Goal: Information Seeking & Learning: Learn about a topic

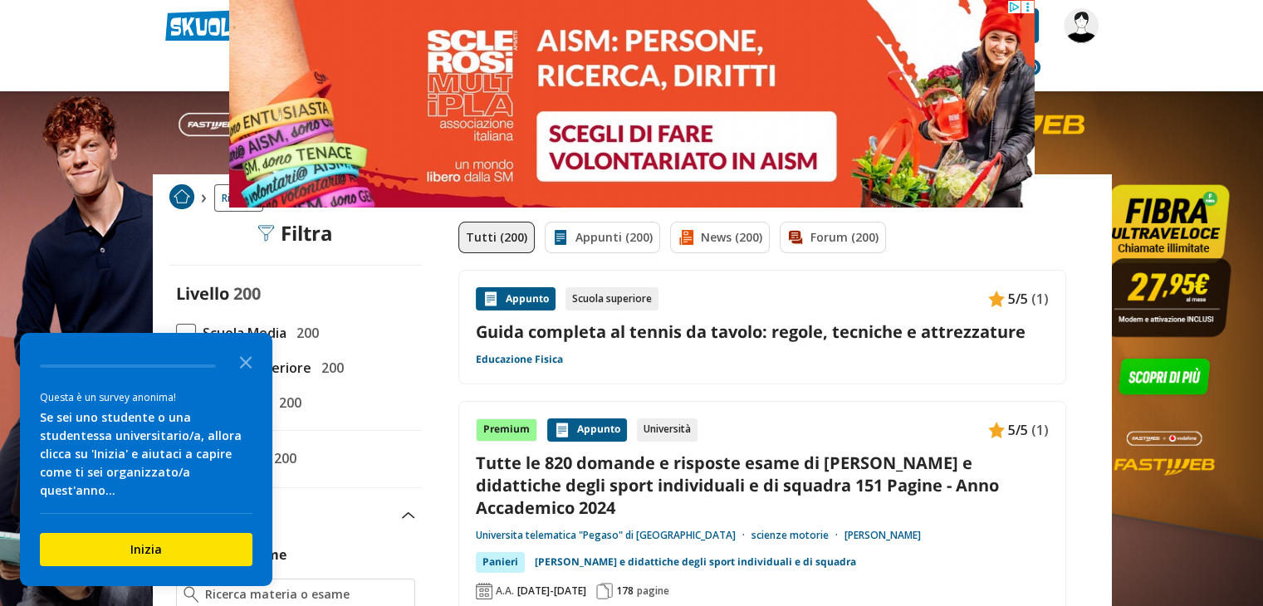
click at [1028, 4] on icon at bounding box center [1026, 7] width 12 height 12
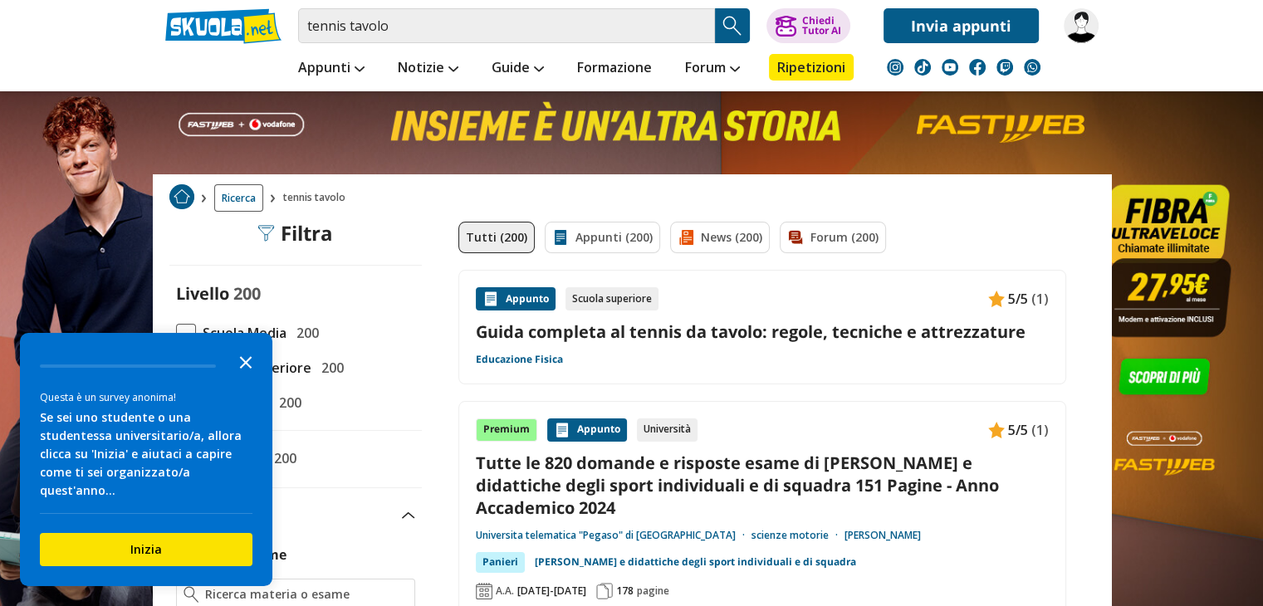
click at [235, 378] on icon "Close the survey" at bounding box center [245, 361] width 33 height 33
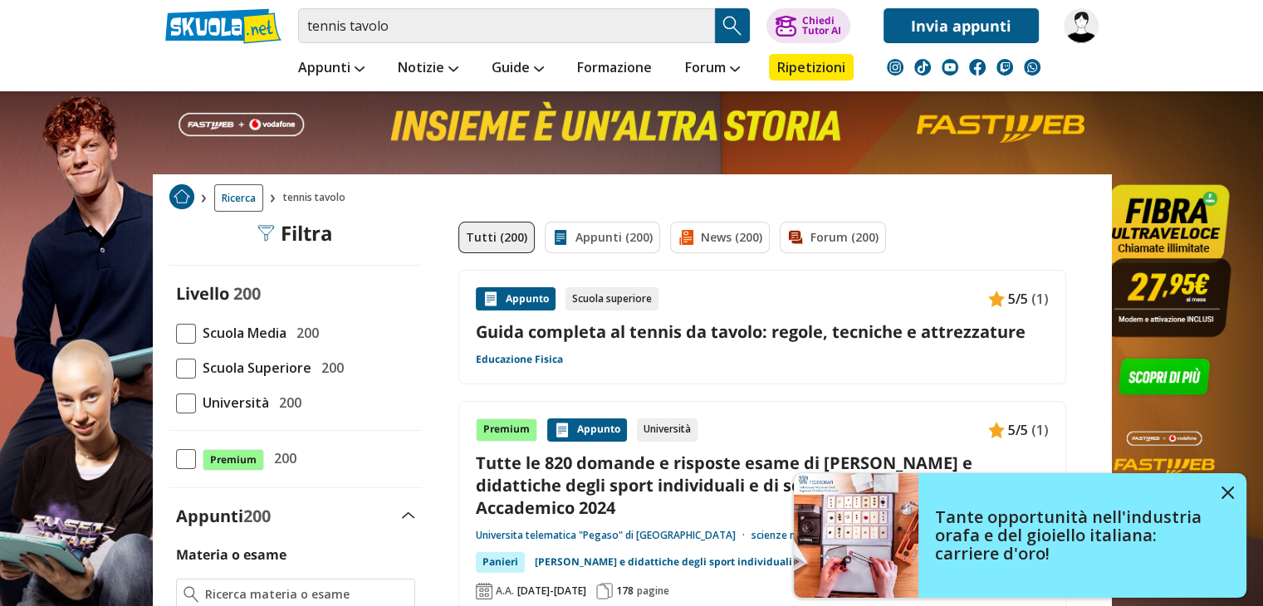
click at [188, 337] on span at bounding box center [186, 334] width 20 height 20
click at [176, 333] on input "Scuola Media 200" at bounding box center [176, 333] width 0 height 0
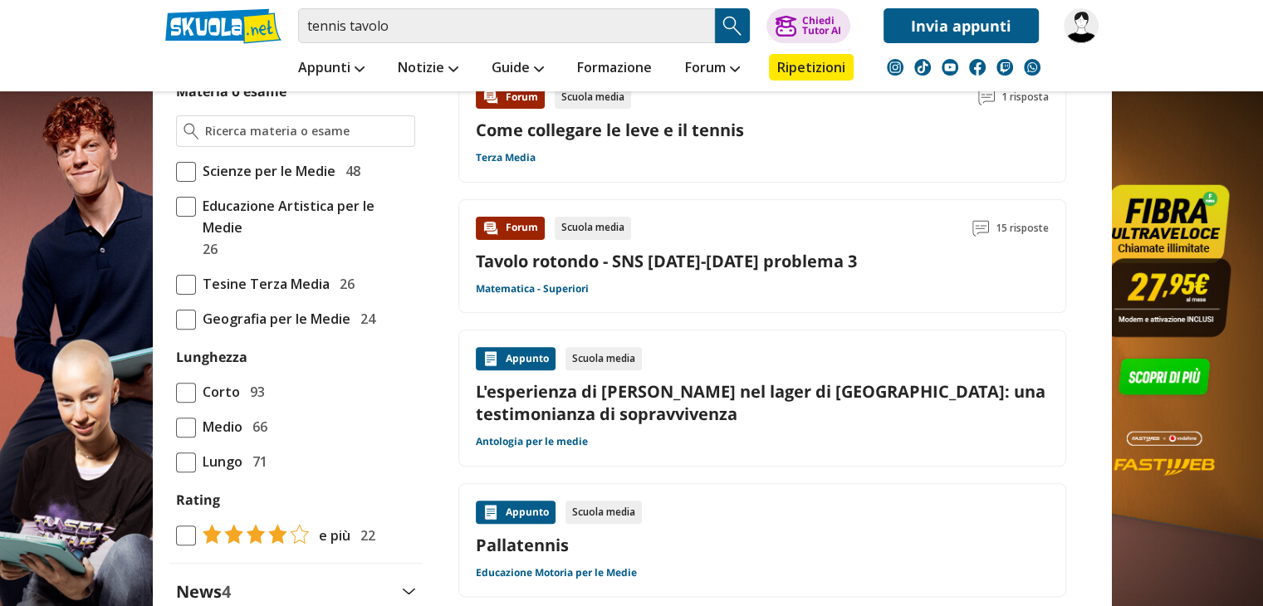
scroll to position [465, 0]
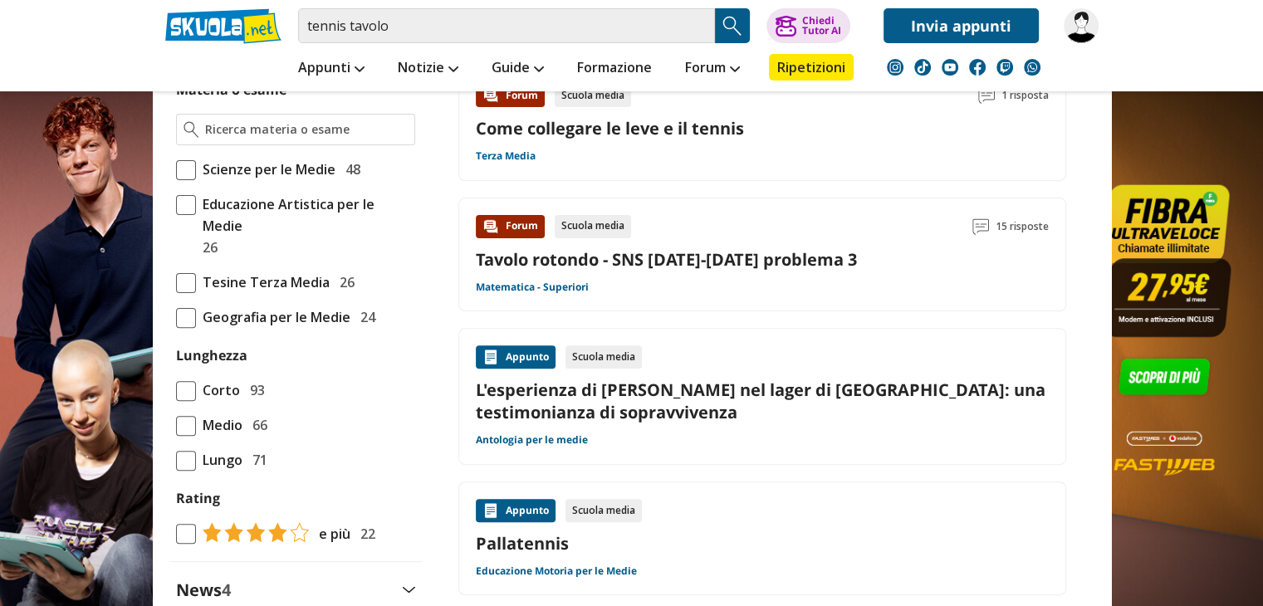
click at [179, 381] on span at bounding box center [186, 391] width 20 height 20
click at [176, 390] on input "Corto 93" at bounding box center [176, 390] width 0 height 0
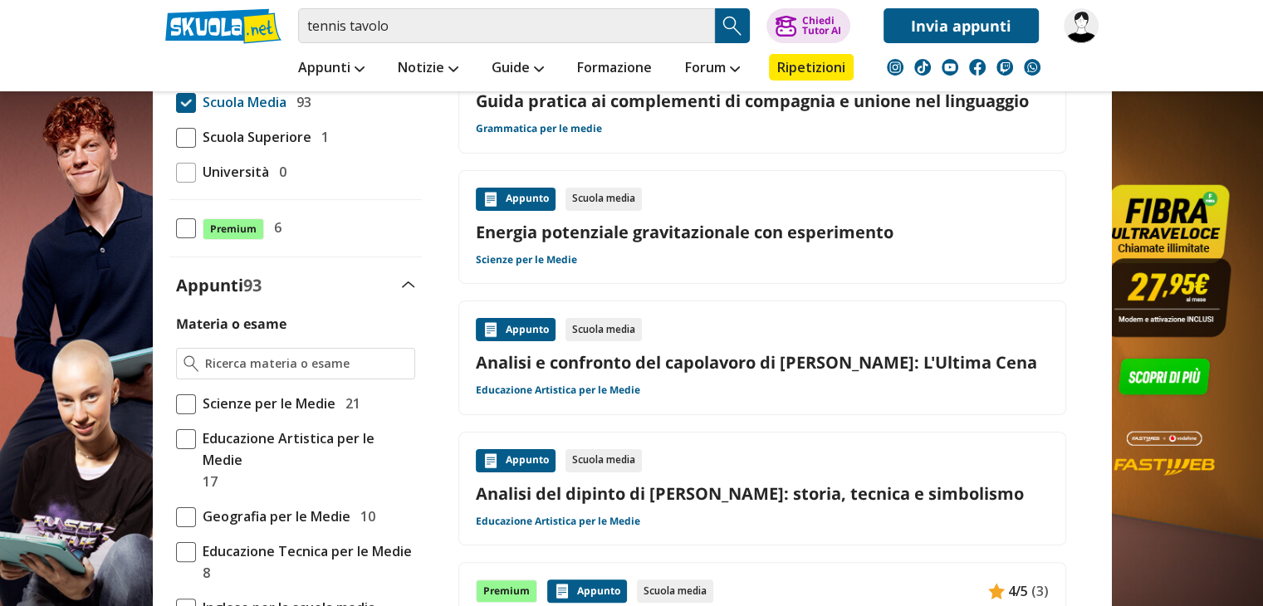
scroll to position [232, 0]
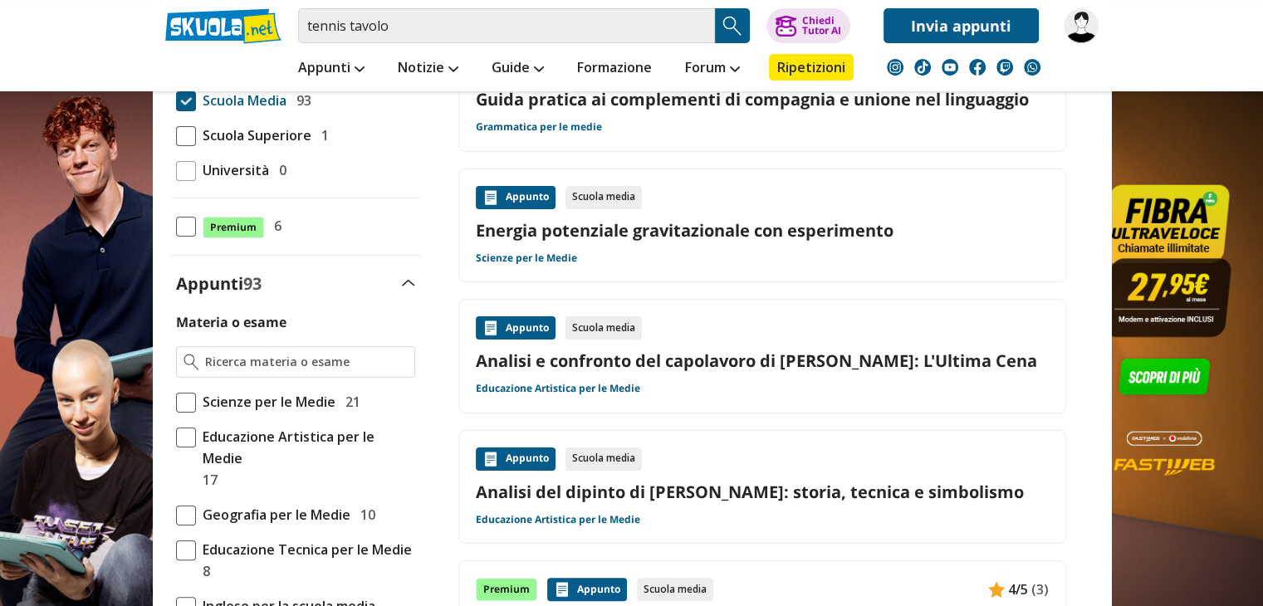
click at [189, 404] on span at bounding box center [186, 403] width 20 height 20
click at [176, 402] on input "Scienze per le Medie 21" at bounding box center [176, 402] width 0 height 0
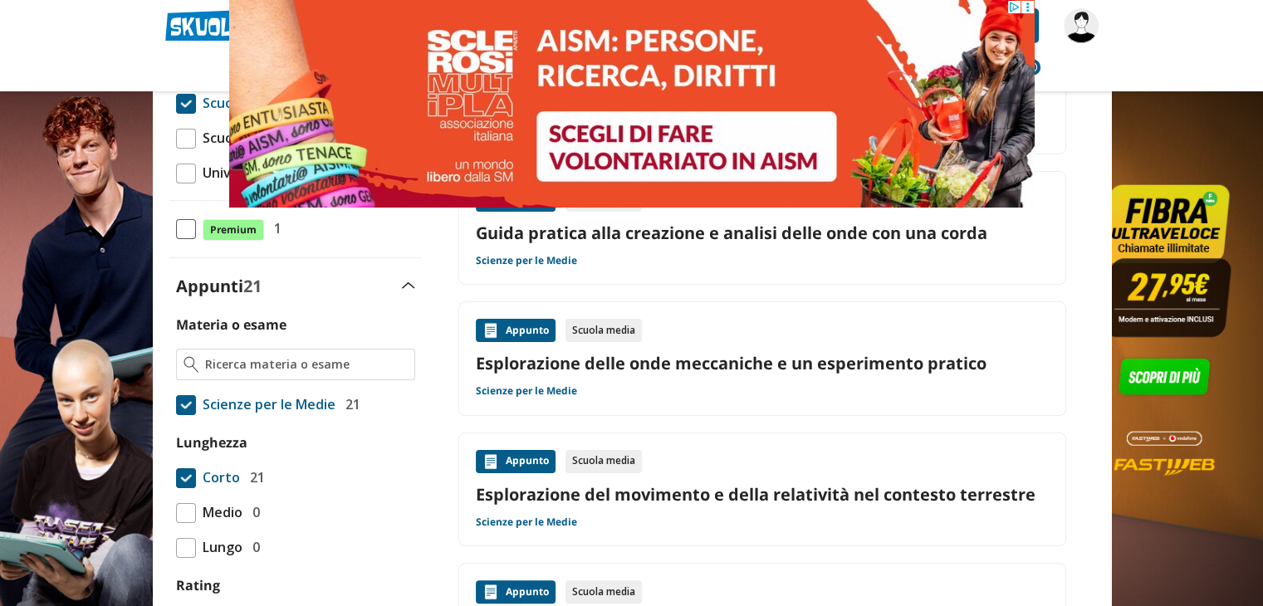
scroll to position [232, 0]
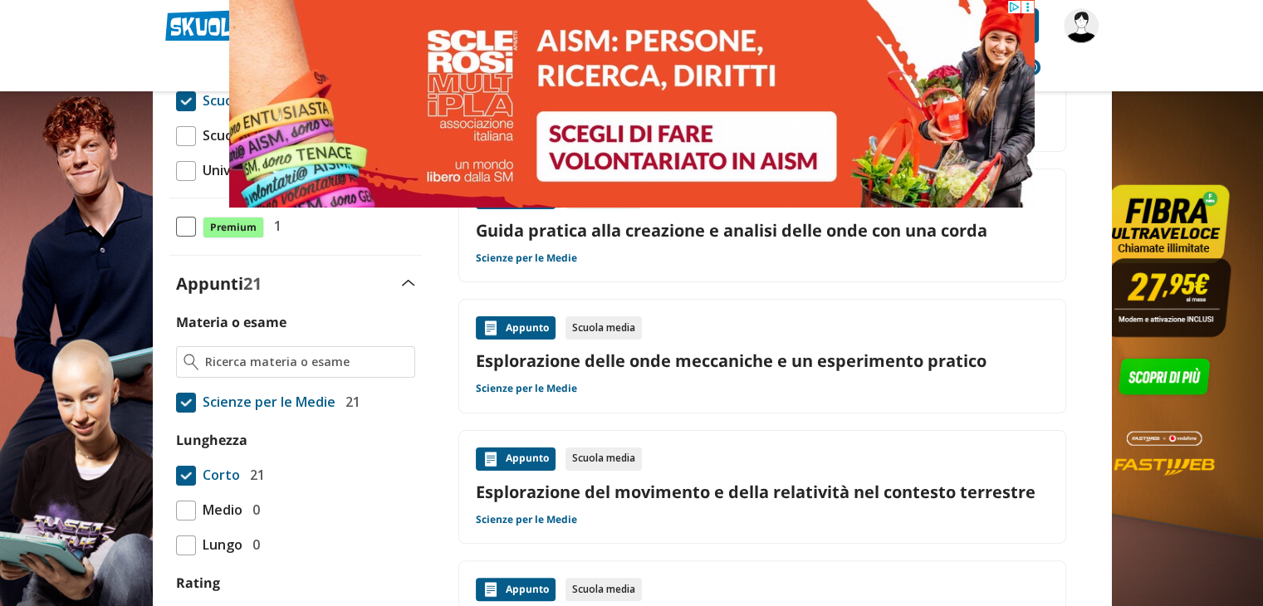
click at [179, 402] on span at bounding box center [186, 403] width 20 height 20
click at [176, 402] on input "Scienze per le Medie 21" at bounding box center [176, 402] width 0 height 0
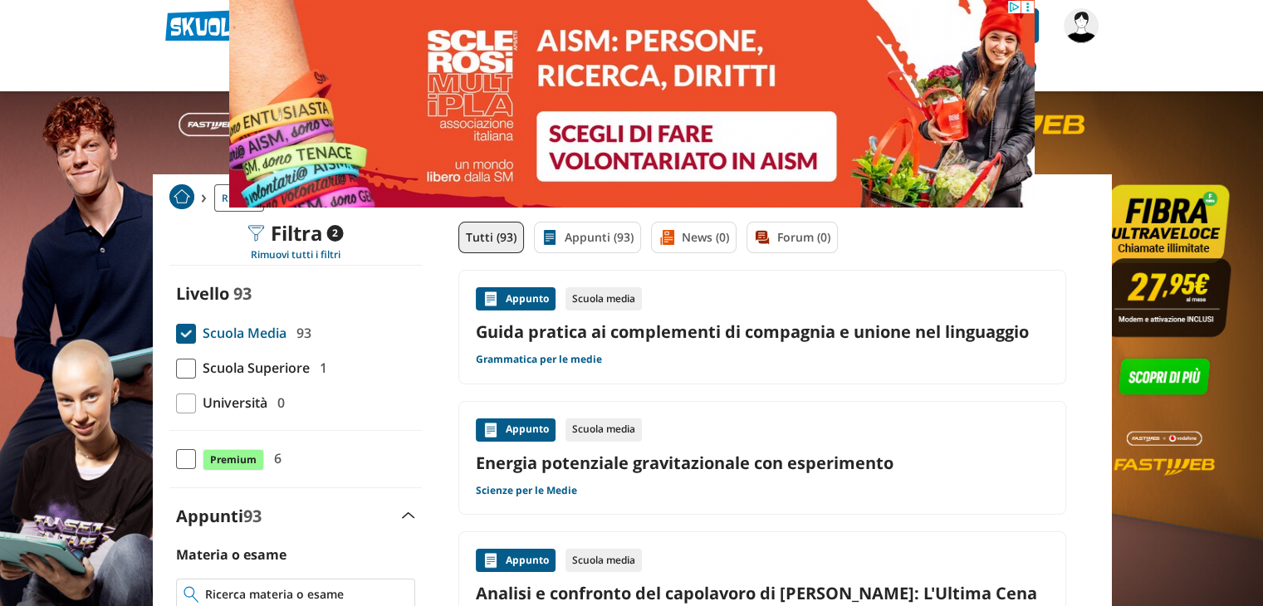
click at [229, 589] on input "Materia o esame" at bounding box center [306, 594] width 202 height 17
type input "a"
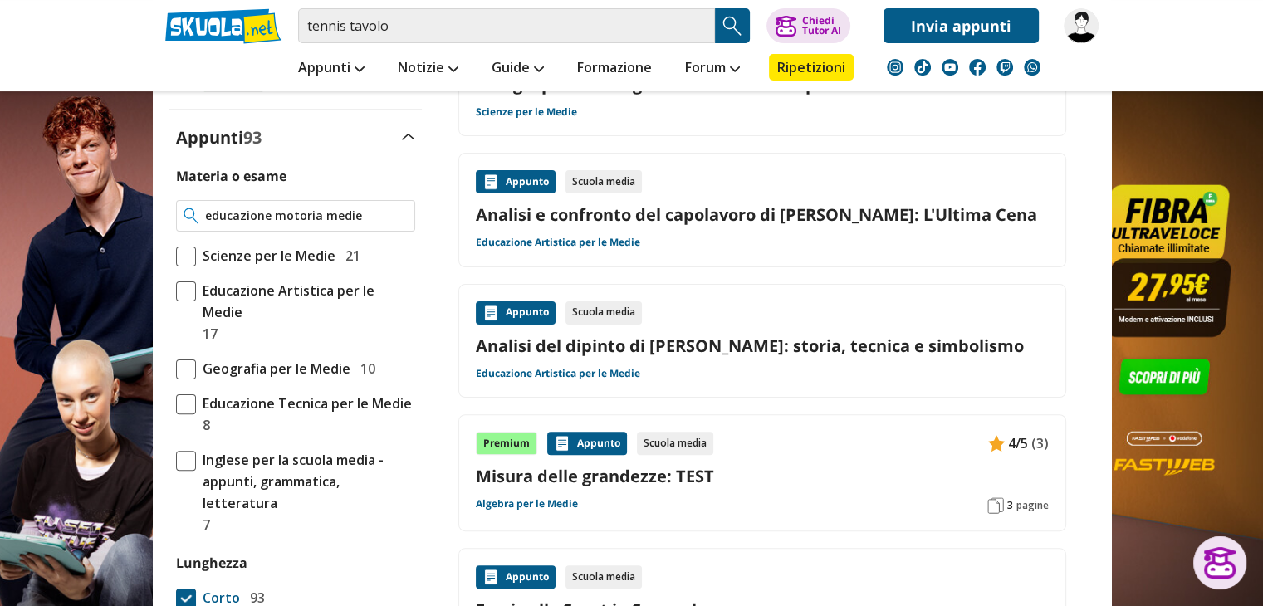
scroll to position [394, 0]
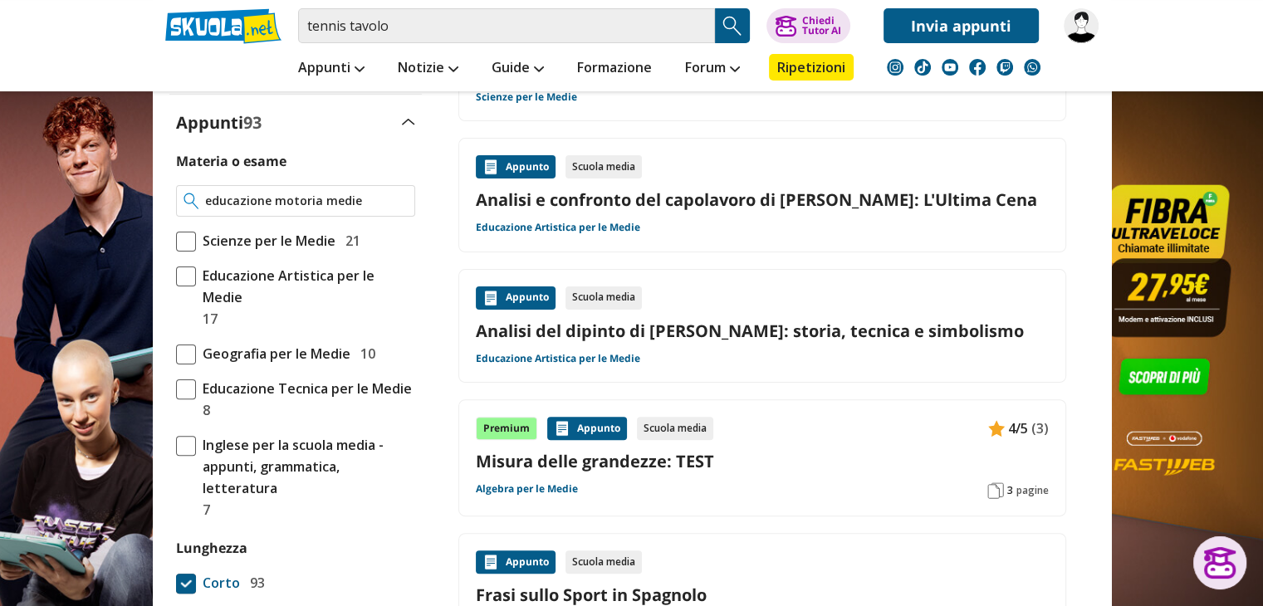
type input "educazione motoria medie"
click at [178, 194] on div at bounding box center [295, 201] width 239 height 32
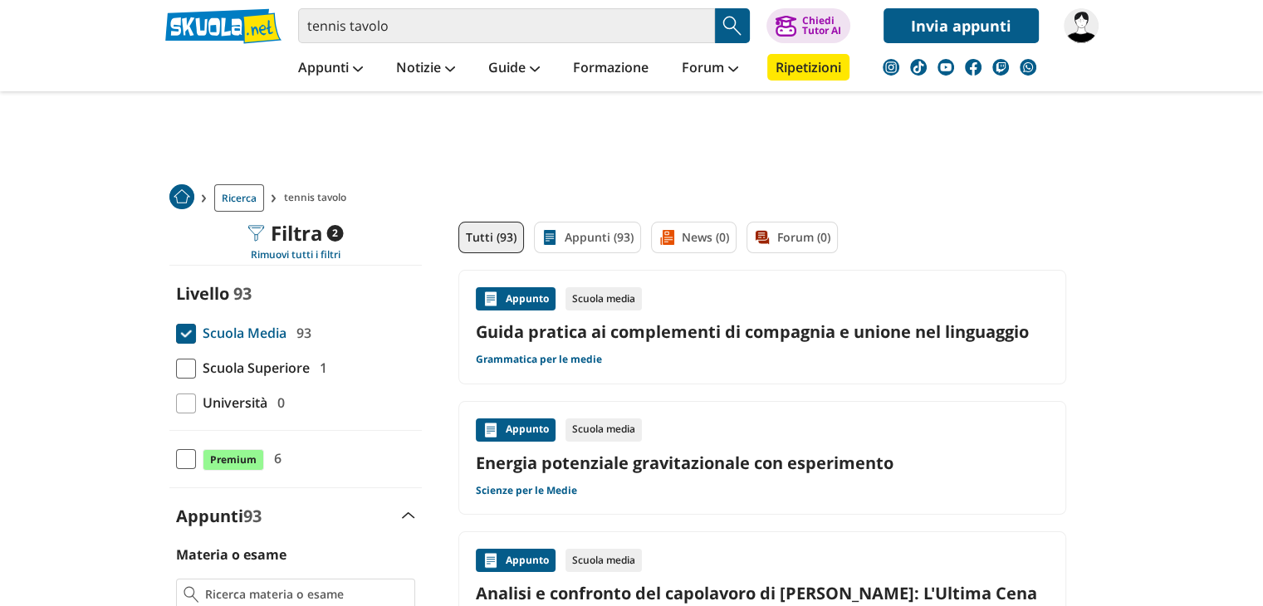
click at [183, 330] on span at bounding box center [186, 334] width 20 height 20
click at [176, 333] on input "Scuola Media 93" at bounding box center [176, 333] width 0 height 0
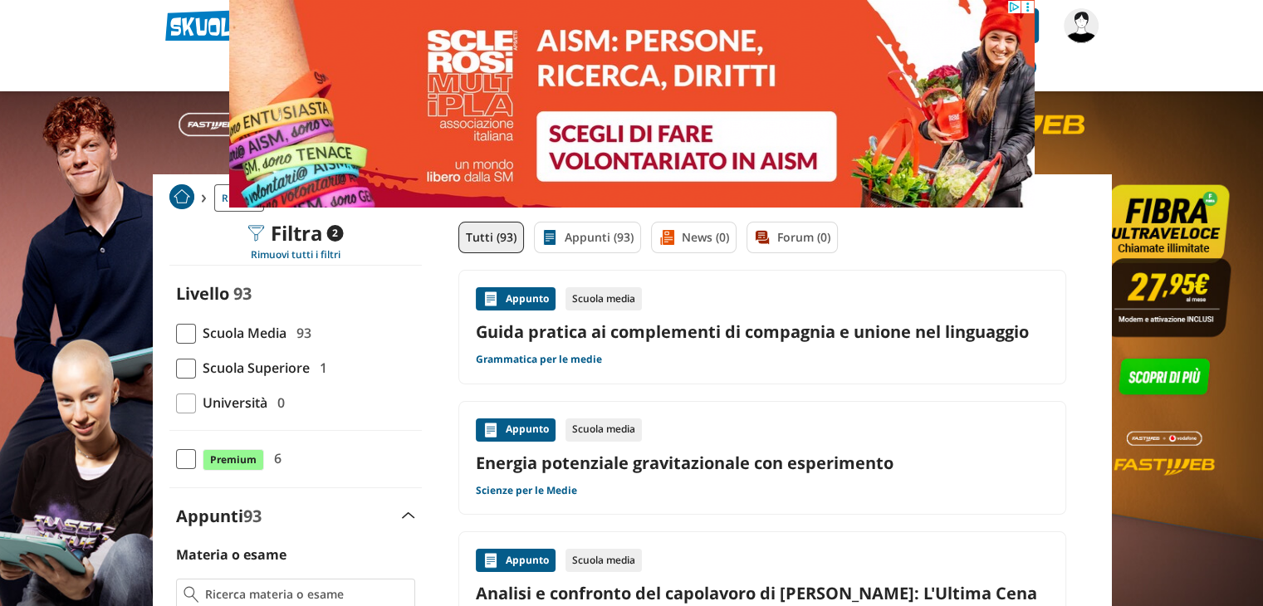
click at [183, 330] on span at bounding box center [186, 334] width 20 height 20
click at [176, 333] on input "Scuola Media 93" at bounding box center [176, 333] width 0 height 0
click at [183, 330] on span at bounding box center [186, 334] width 20 height 20
click at [176, 333] on input "Scuola Media 93" at bounding box center [176, 333] width 0 height 0
